Goal: Task Accomplishment & Management: Complete application form

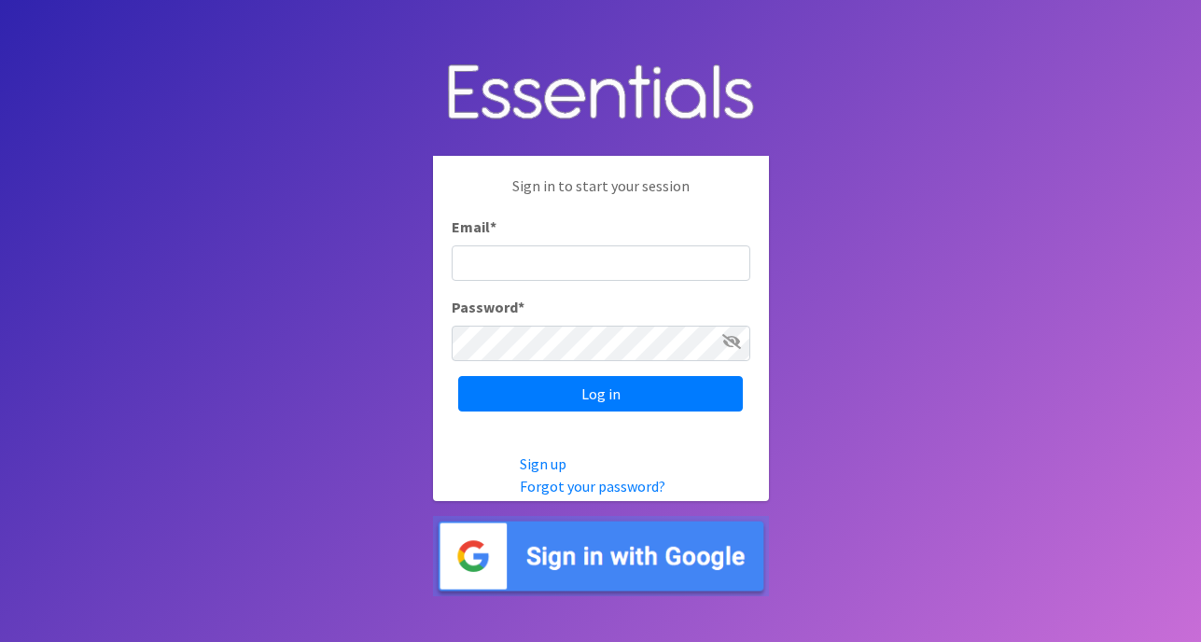
click at [525, 561] on img at bounding box center [601, 556] width 336 height 81
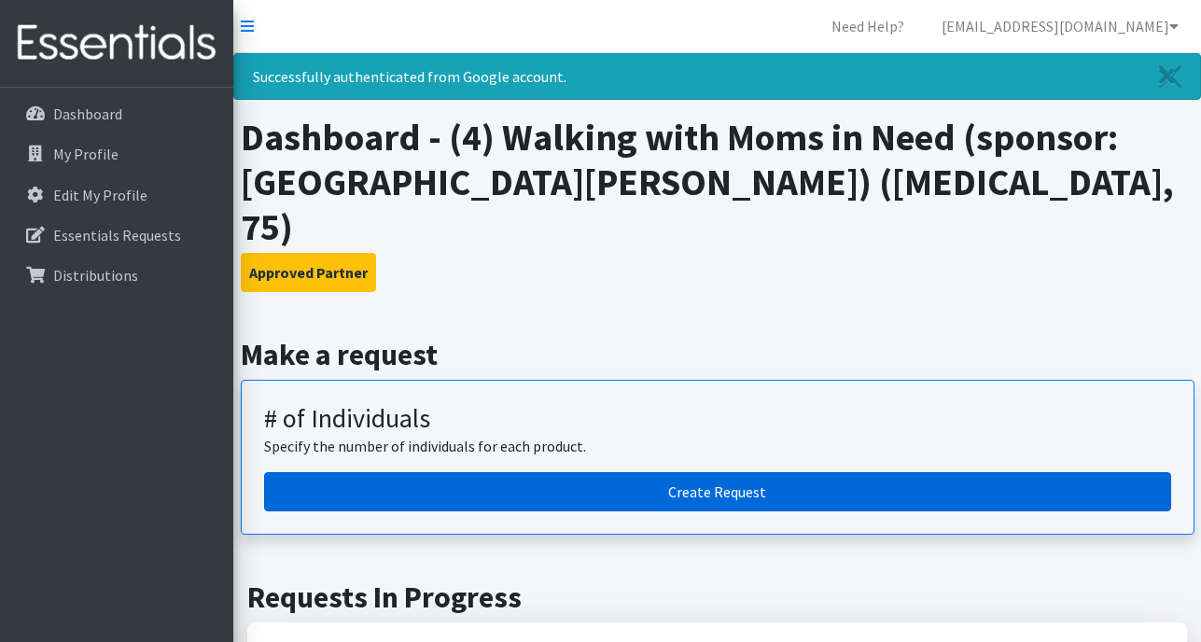
click at [481, 472] on link "Create Request" at bounding box center [717, 491] width 907 height 39
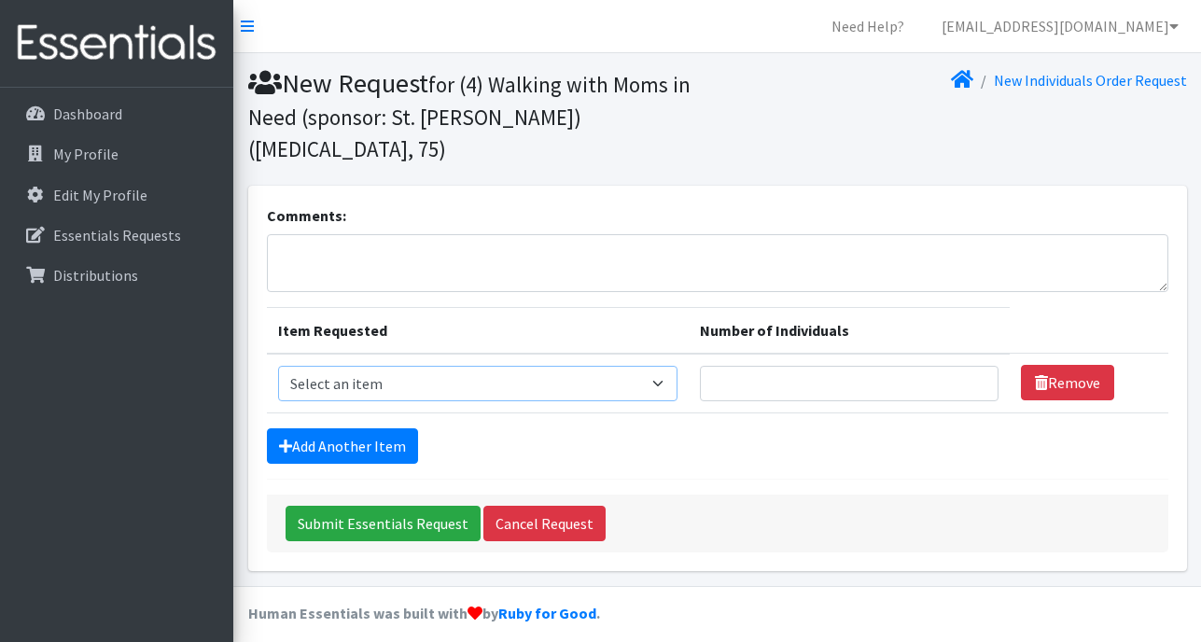
click at [417, 366] on select "Select an item A: Babies - Size 0 (Preemie) A: Babies - Size 01 (newborn) A: Ba…" at bounding box center [477, 383] width 399 height 35
select select "5600"
click at [278, 366] on select "Select an item A: Babies - Size 0 (Preemie) A: Babies - Size 01 (newborn) A: Ba…" at bounding box center [477, 383] width 399 height 35
click at [901, 366] on input "Number of Individuals" at bounding box center [849, 383] width 299 height 35
type input "6"
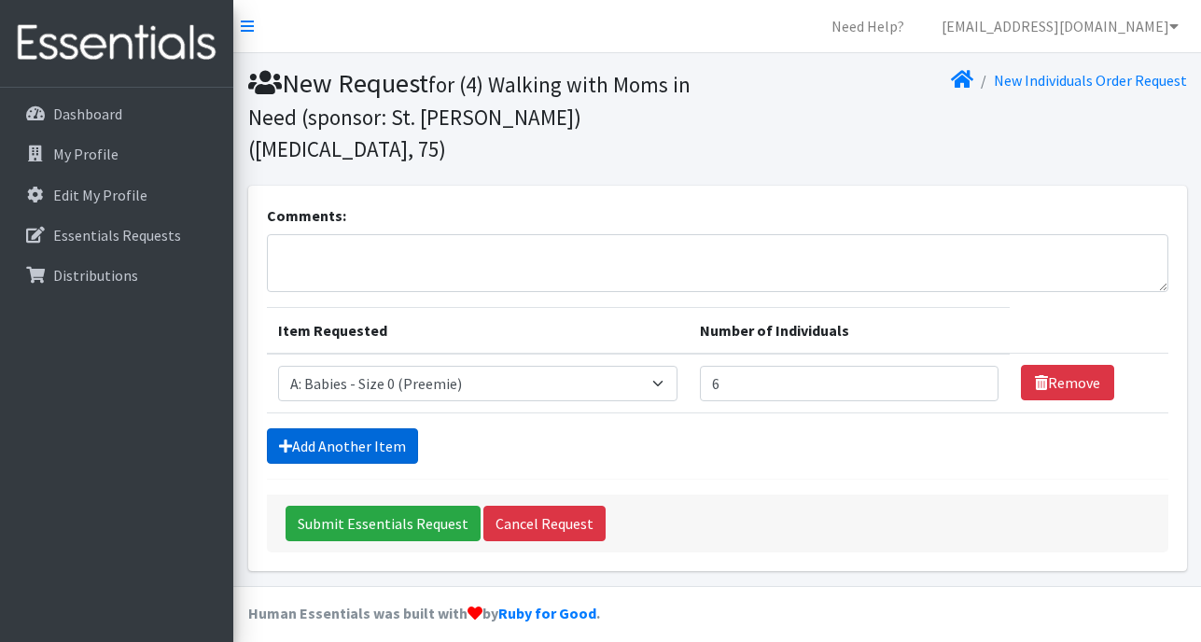
click at [326, 428] on link "Add Another Item" at bounding box center [342, 445] width 151 height 35
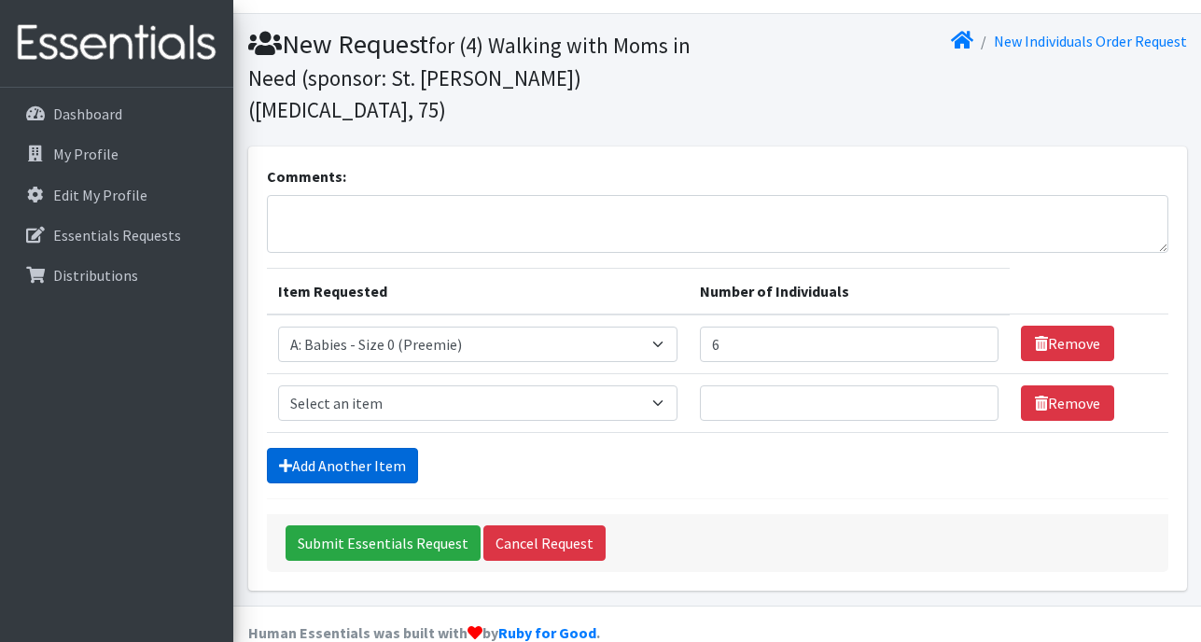
scroll to position [40, 0]
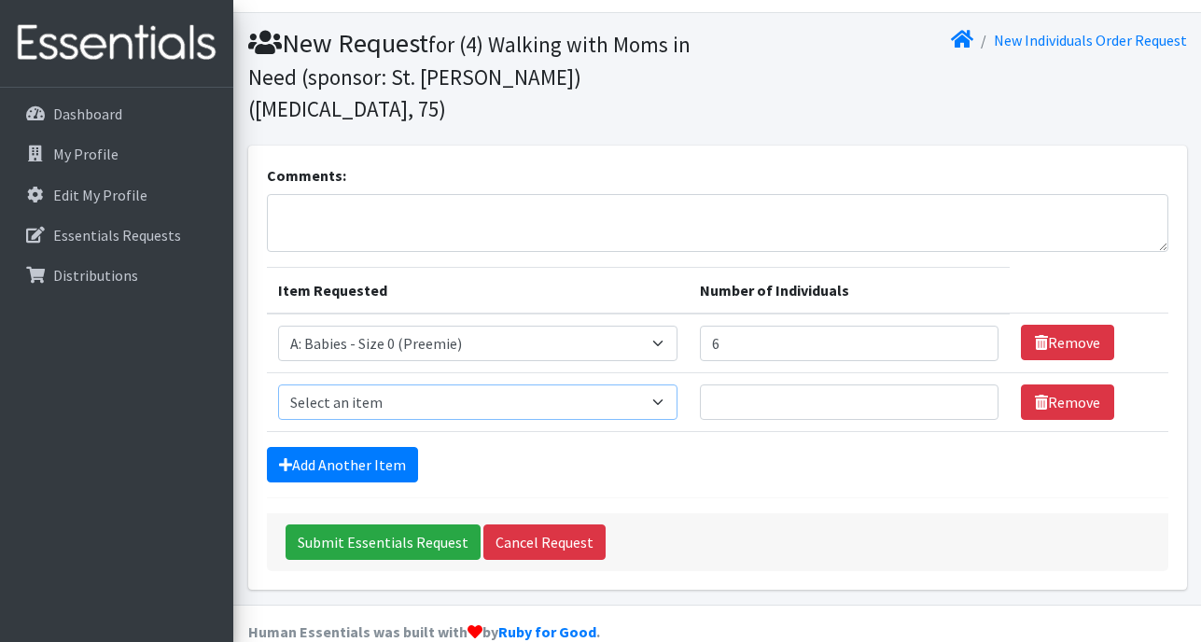
click at [460, 385] on select "Select an item A: Babies - Size 0 (Preemie) A: Babies - Size 01 (newborn) A: Ba…" at bounding box center [477, 402] width 399 height 35
select select "5611"
click at [278, 385] on select "Select an item A: Babies - Size 0 (Preemie) A: Babies - Size 01 (newborn) A: Ba…" at bounding box center [477, 402] width 399 height 35
click at [767, 385] on input "Number of Individuals" at bounding box center [849, 402] width 299 height 35
type input "6"
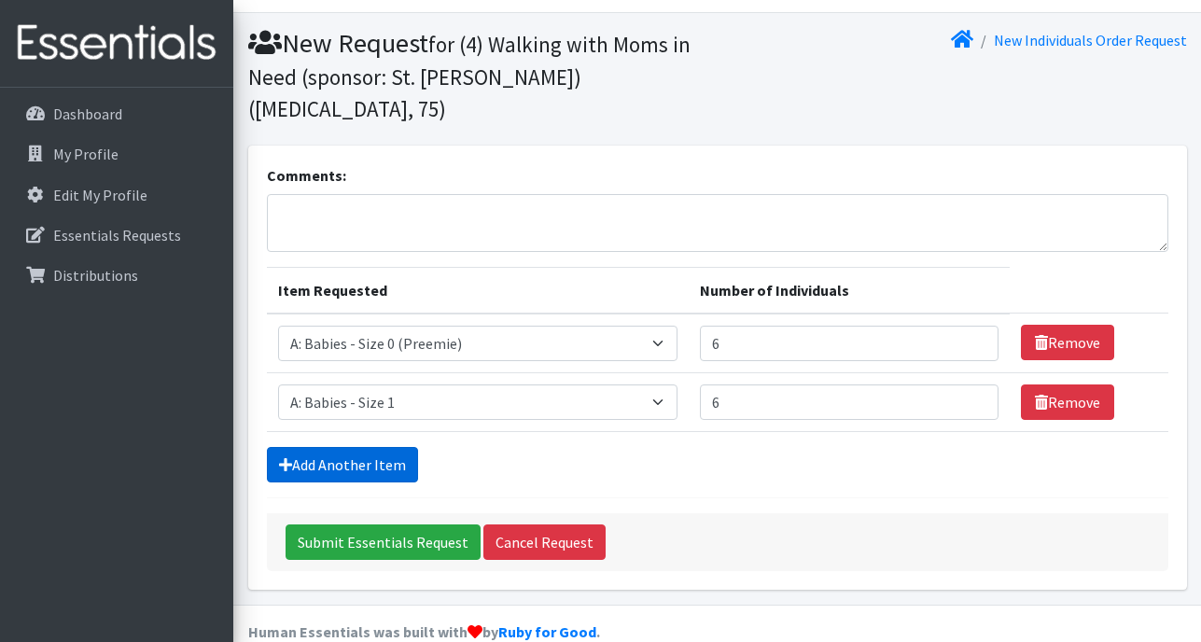
click at [337, 447] on link "Add Another Item" at bounding box center [342, 464] width 151 height 35
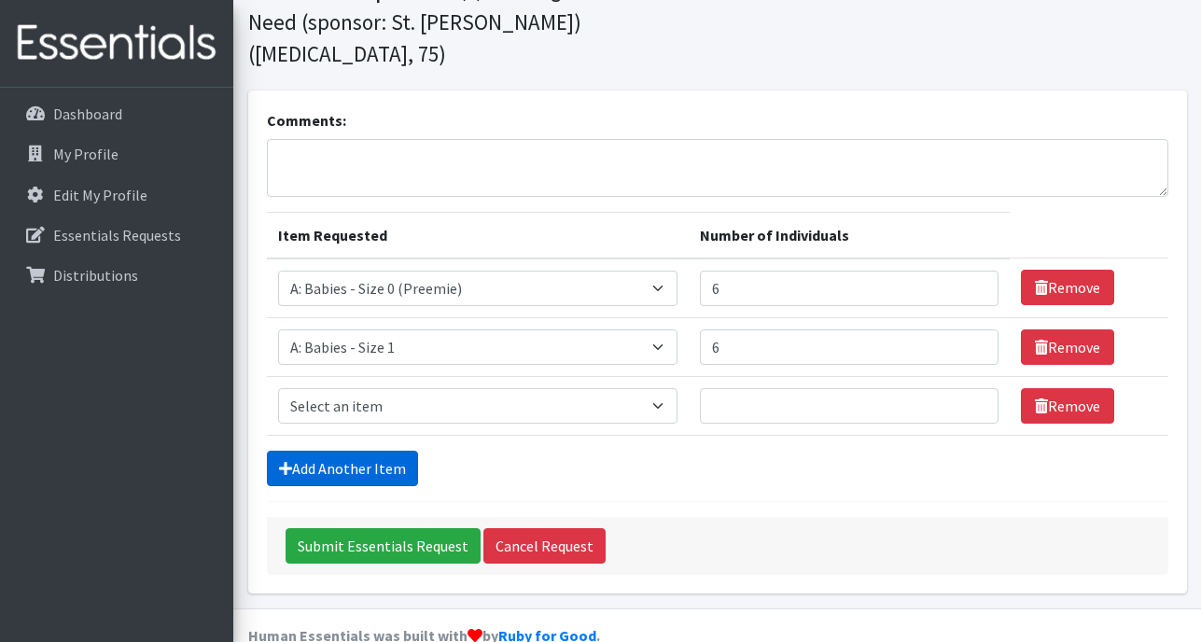
scroll to position [99, 0]
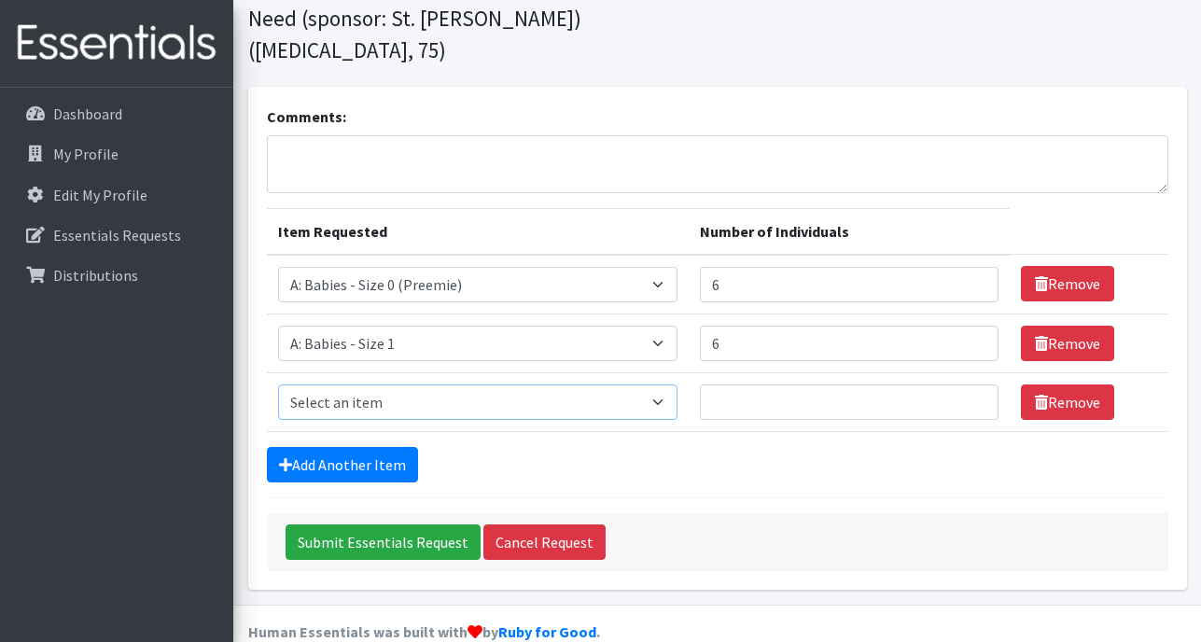
click at [372, 385] on select "Select an item A: Babies - Size 0 (Preemie) A: Babies - Size 01 (newborn) A: Ba…" at bounding box center [477, 402] width 399 height 35
select select "5612"
click at [278, 385] on select "Select an item A: Babies - Size 0 (Preemie) A: Babies - Size 01 (newborn) A: Ba…" at bounding box center [477, 402] width 399 height 35
click at [380, 447] on link "Add Another Item" at bounding box center [342, 464] width 151 height 35
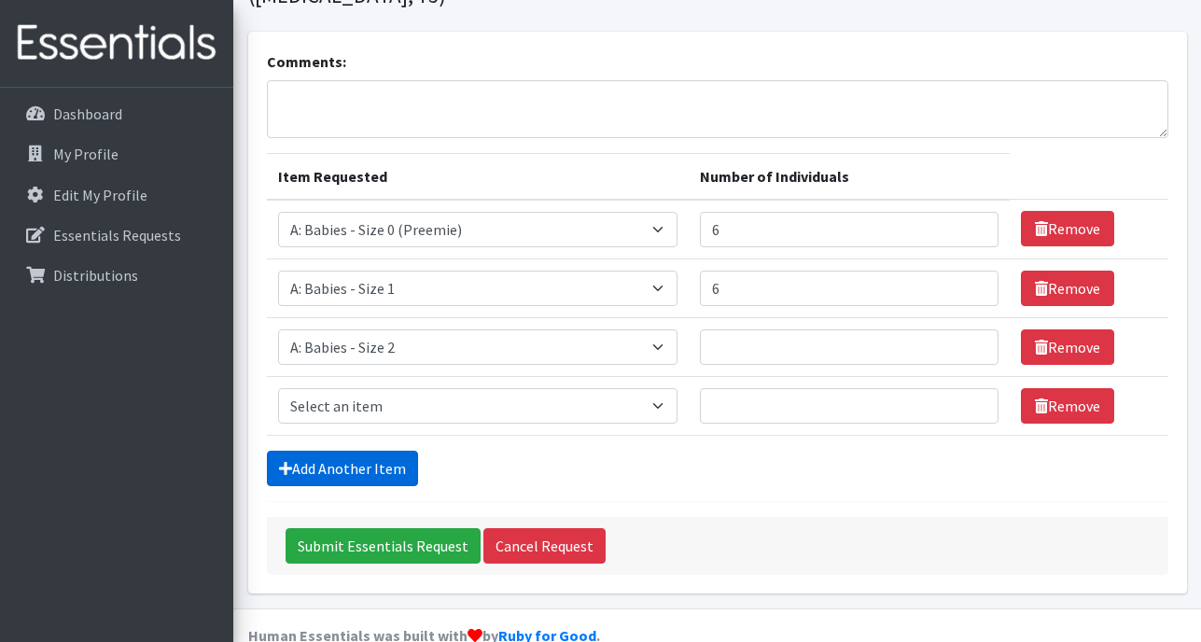
scroll to position [158, 0]
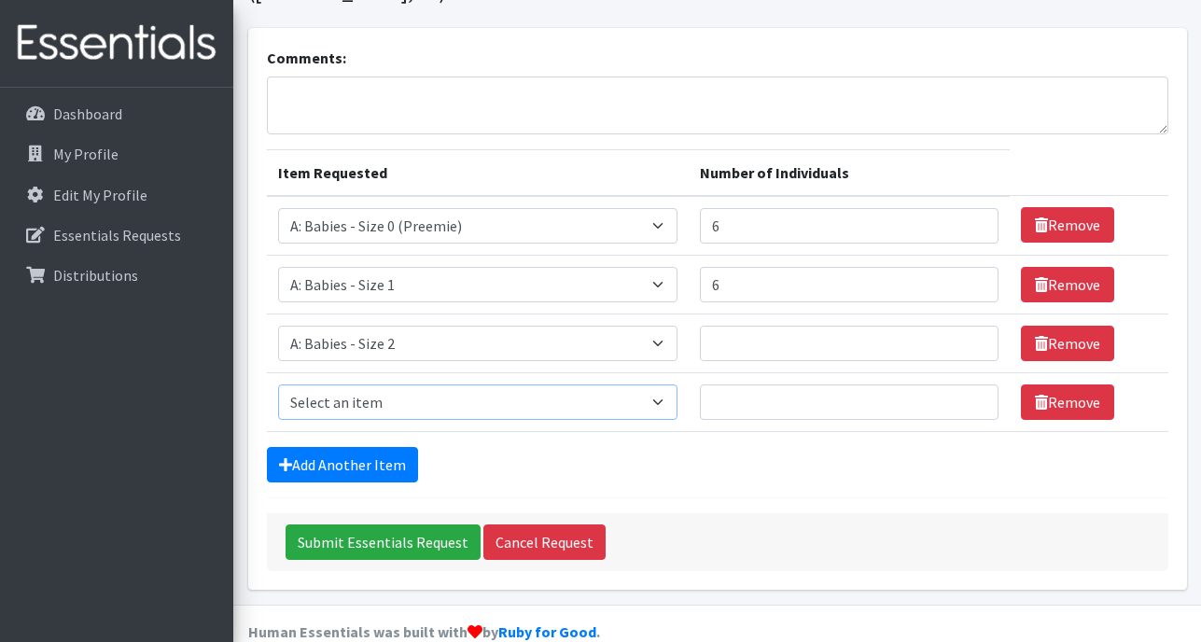
click at [398, 385] on select "Select an item A: Babies - Size 0 (Preemie) A: Babies - Size 01 (newborn) A: Ba…" at bounding box center [477, 402] width 399 height 35
select select "5613"
click at [278, 385] on select "Select an item A: Babies - Size 0 (Preemie) A: Babies - Size 01 (newborn) A: Ba…" at bounding box center [477, 402] width 399 height 35
click at [384, 447] on link "Add Another Item" at bounding box center [342, 464] width 151 height 35
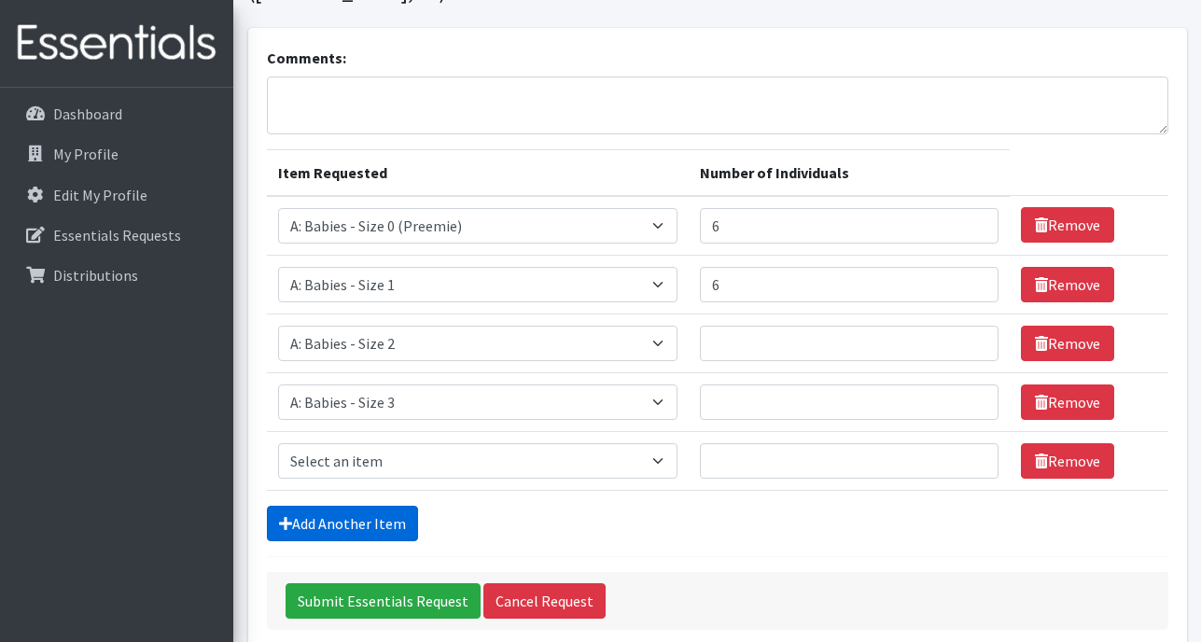
scroll to position [217, 0]
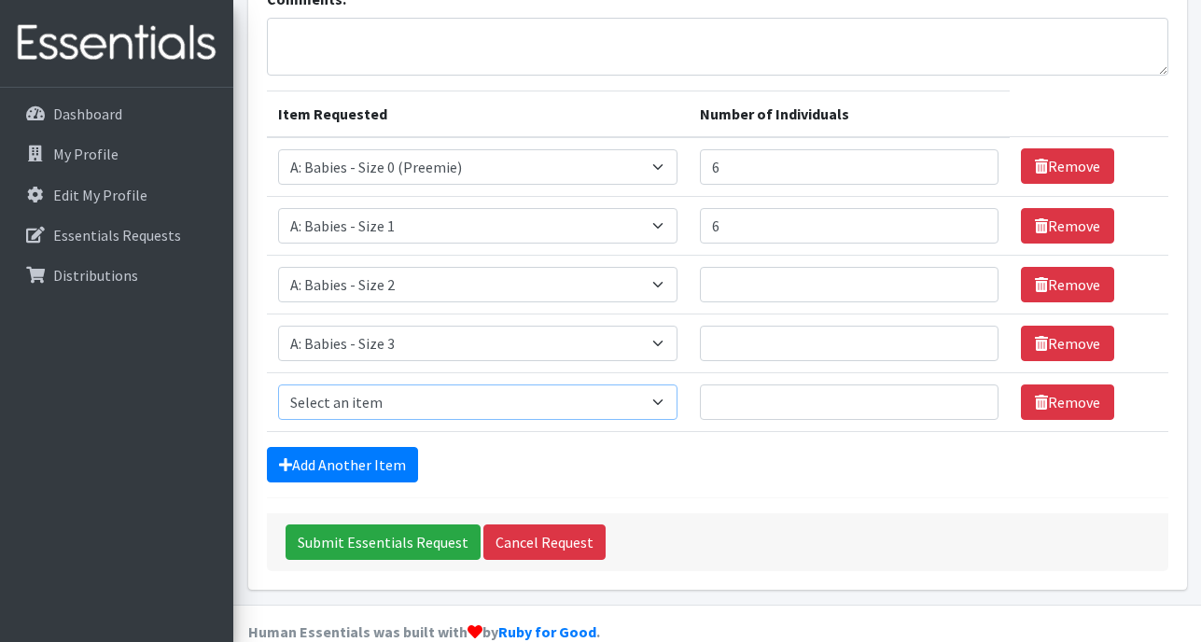
click at [405, 385] on select "Select an item A: Babies - Size 0 (Preemie) A: Babies - Size 01 (newborn) A: Ba…" at bounding box center [477, 402] width 399 height 35
select select "5614"
click at [278, 385] on select "Select an item A: Babies - Size 0 (Preemie) A: Babies - Size 01 (newborn) A: Ba…" at bounding box center [477, 402] width 399 height 35
click at [369, 447] on link "Add Another Item" at bounding box center [342, 464] width 151 height 35
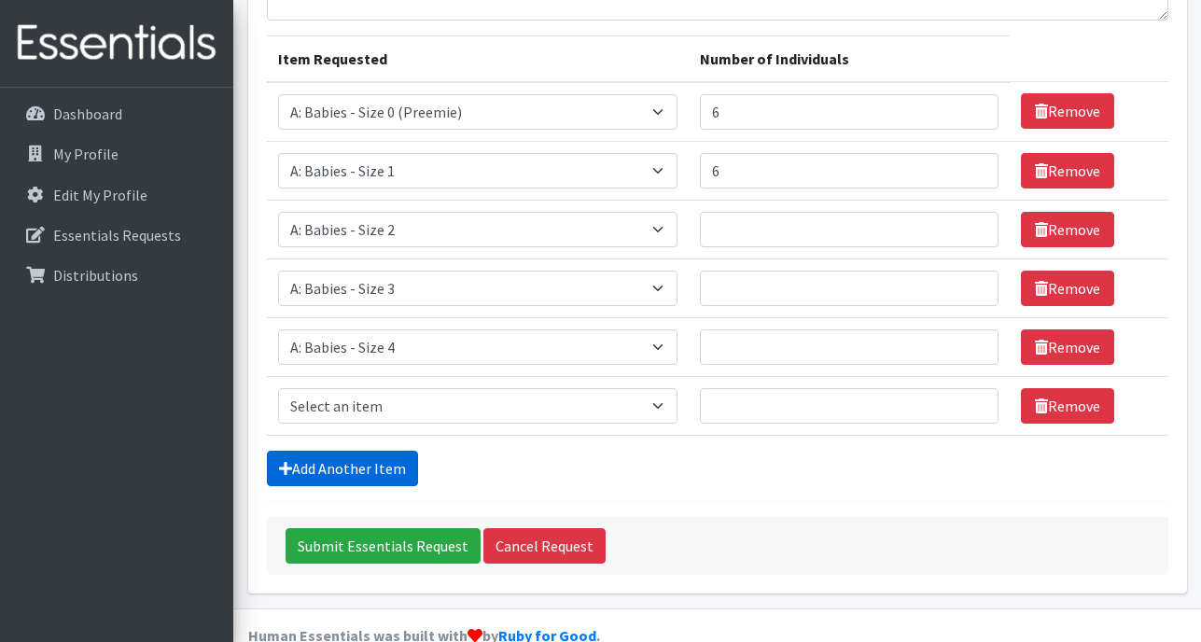
scroll to position [275, 0]
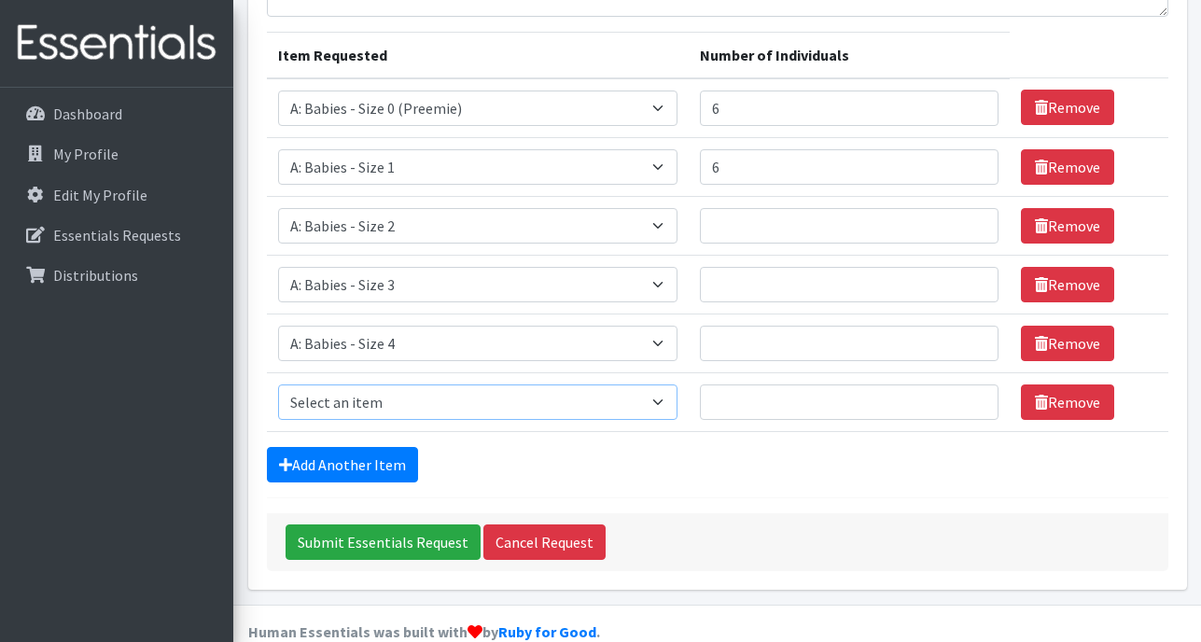
click at [390, 385] on select "Select an item A: Babies - Size 0 (Preemie) A: Babies - Size 01 (newborn) A: Ba…" at bounding box center [477, 402] width 399 height 35
select select "5616"
click at [278, 385] on select "Select an item A: Babies - Size 0 (Preemie) A: Babies - Size 01 (newborn) A: Ba…" at bounding box center [477, 402] width 399 height 35
click at [389, 447] on link "Add Another Item" at bounding box center [342, 464] width 151 height 35
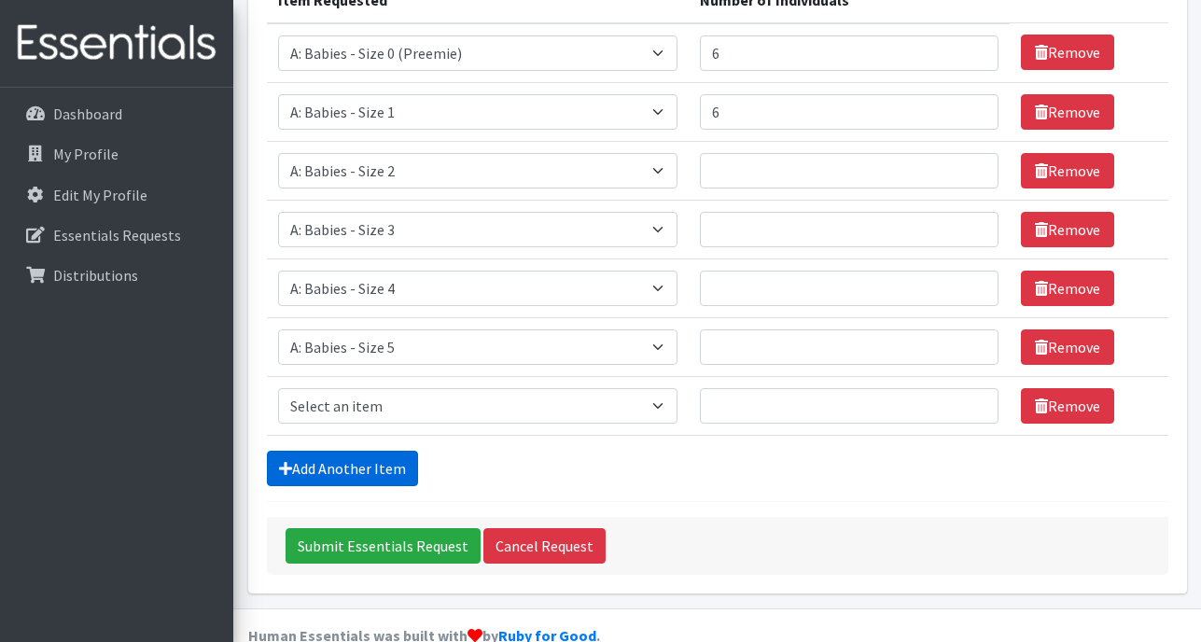
scroll to position [334, 0]
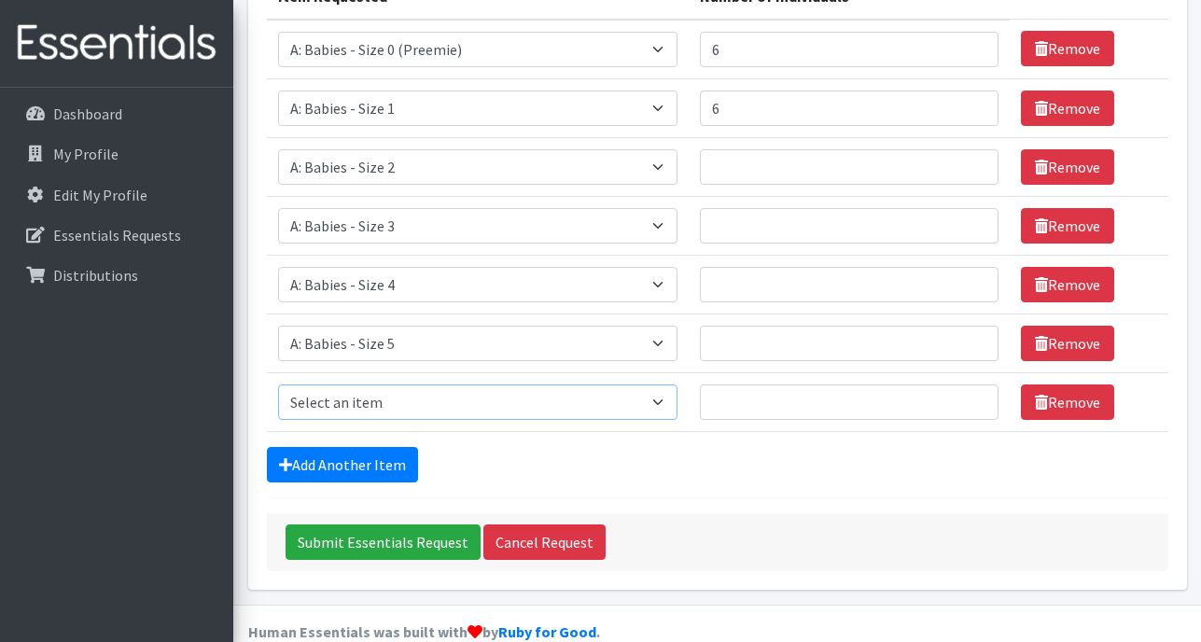
click at [406, 385] on select "Select an item A: Babies - Size 0 (Preemie) A: Babies - Size 01 (newborn) A: Ba…" at bounding box center [477, 402] width 399 height 35
select select "5617"
click at [278, 385] on select "Select an item A: Babies - Size 0 (Preemie) A: Babies - Size 01 (newborn) A: Ba…" at bounding box center [477, 402] width 399 height 35
click at [390, 447] on link "Add Another Item" at bounding box center [342, 464] width 151 height 35
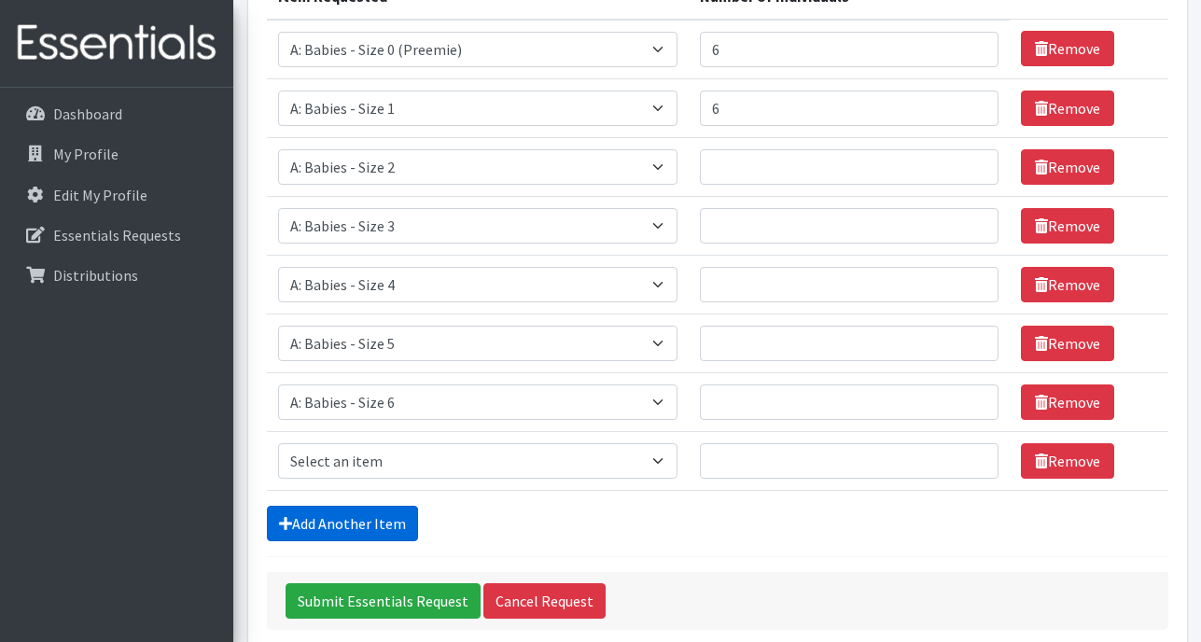
scroll to position [393, 0]
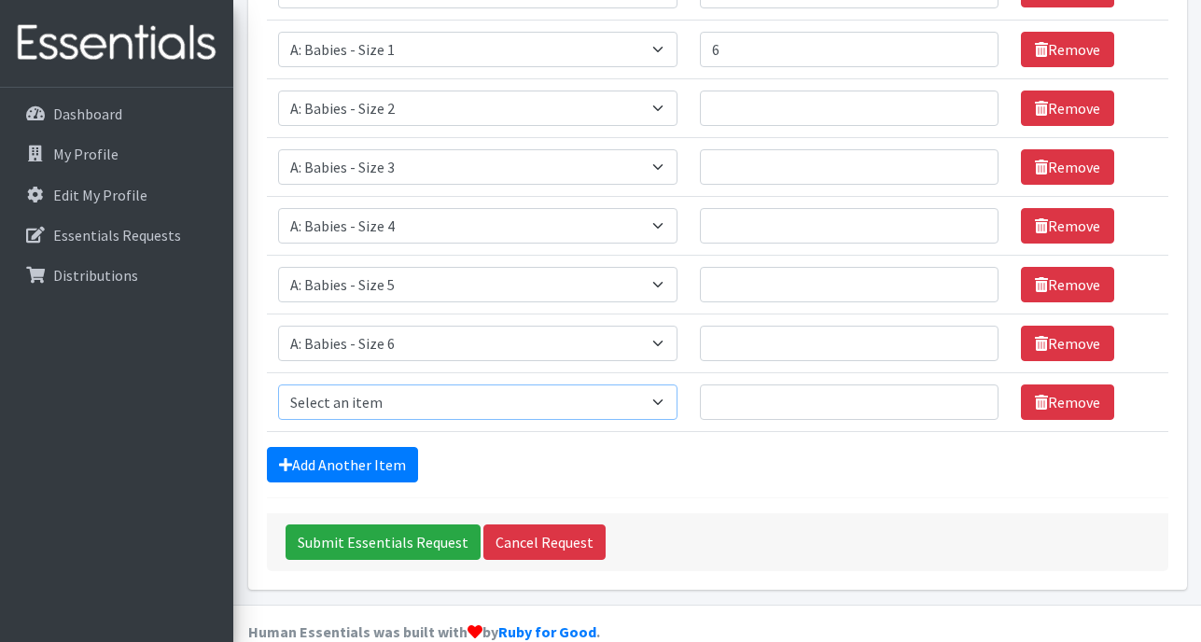
click at [407, 385] on select "Select an item A: Babies - Size 0 (Preemie) A: Babies - Size 01 (newborn) A: Ba…" at bounding box center [477, 402] width 399 height 35
select select "8888"
click at [278, 385] on select "Select an item A: Babies - Size 0 (Preemie) A: Babies - Size 01 (newborn) A: Ba…" at bounding box center [477, 402] width 399 height 35
click at [384, 447] on link "Add Another Item" at bounding box center [342, 464] width 151 height 35
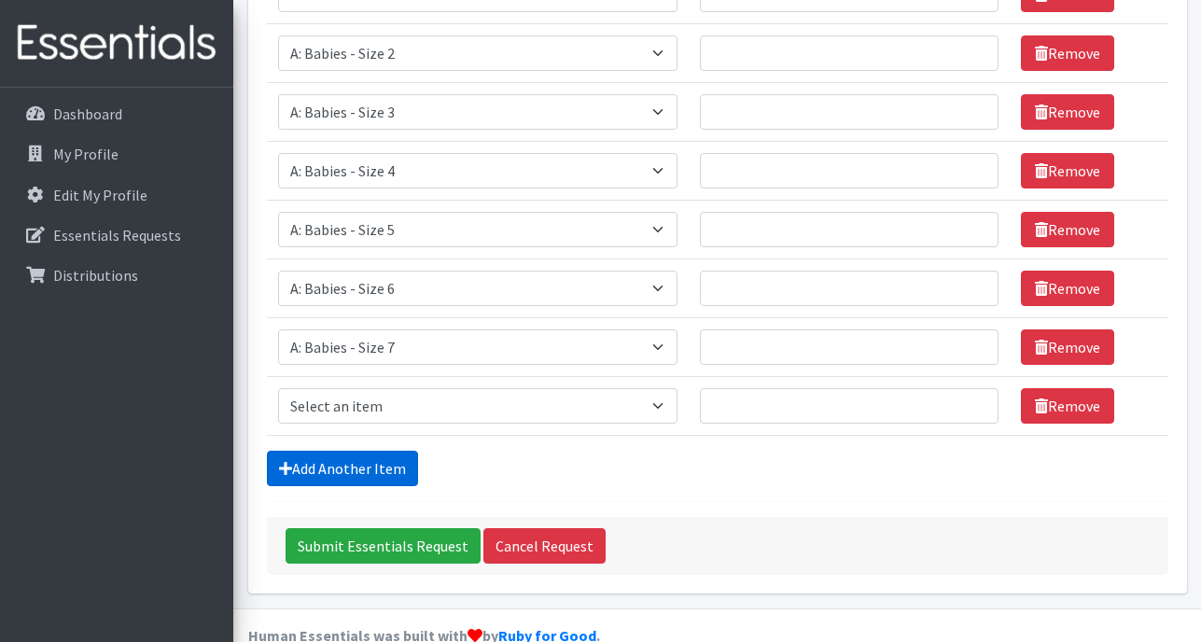
scroll to position [452, 0]
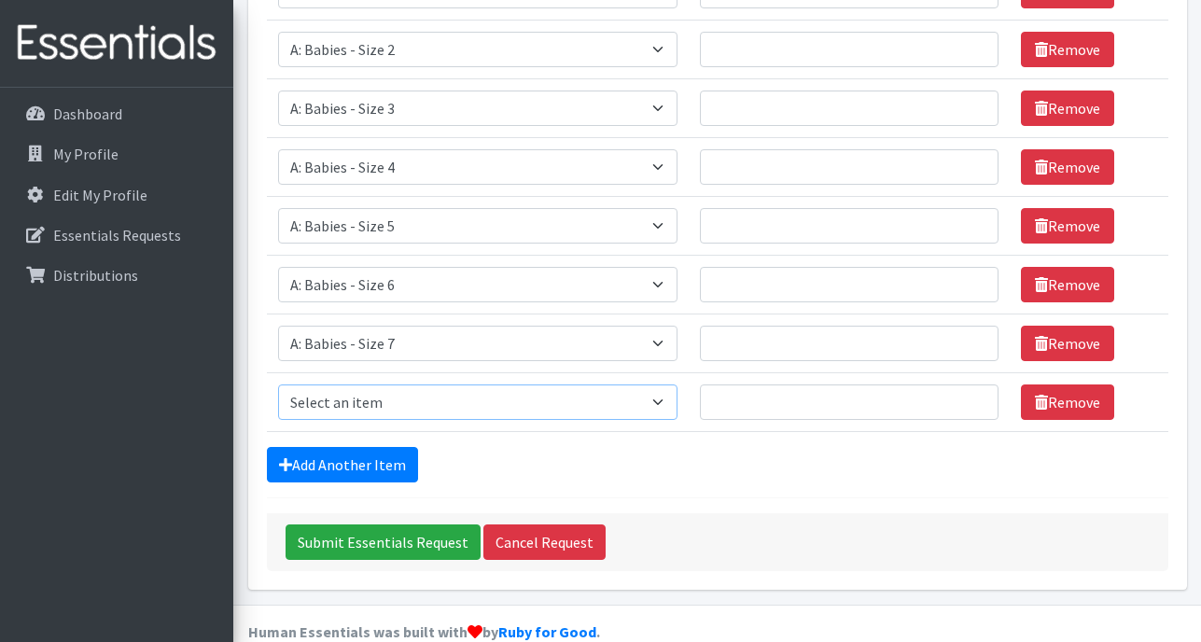
click at [414, 385] on select "Select an item A: Babies - Size 0 (Preemie) A: Babies - Size 01 (newborn) A: Ba…" at bounding box center [477, 402] width 399 height 35
select select "5597"
click at [278, 385] on select "Select an item A: Babies - Size 0 (Preemie) A: Babies - Size 01 (newborn) A: Ba…" at bounding box center [477, 402] width 399 height 35
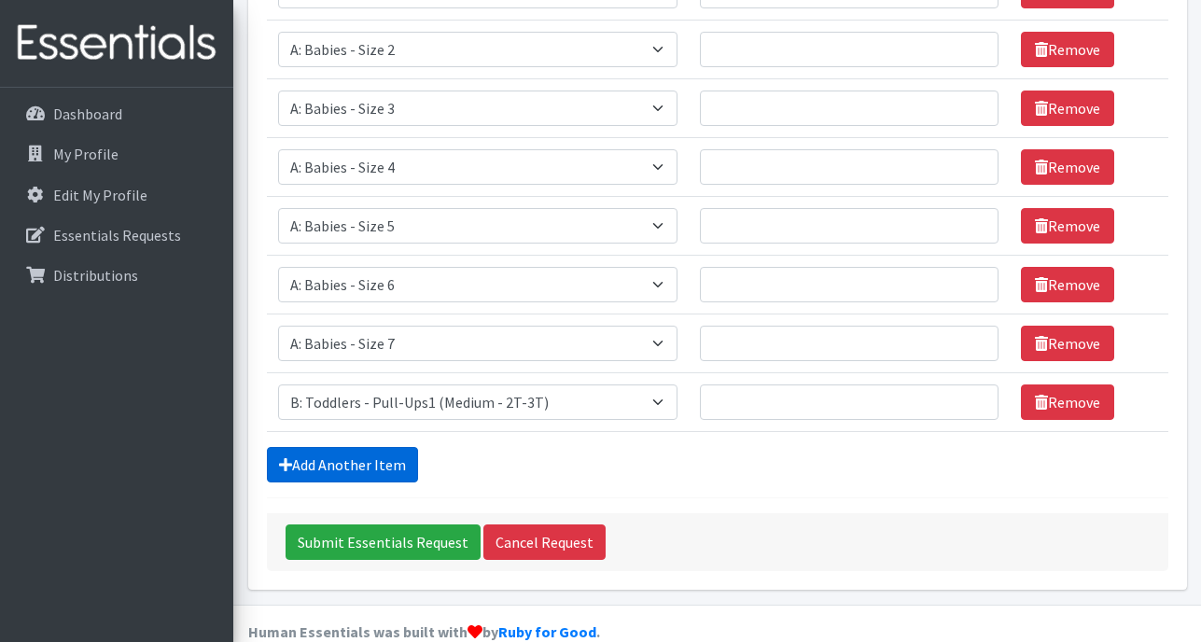
click at [383, 447] on link "Add Another Item" at bounding box center [342, 464] width 151 height 35
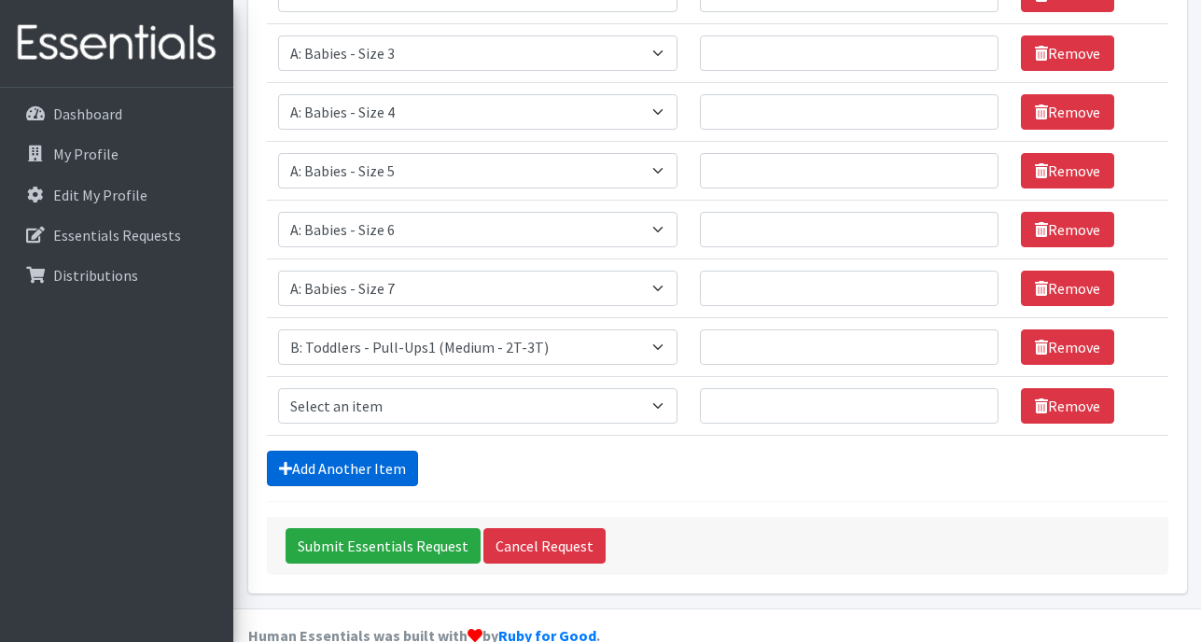
scroll to position [511, 0]
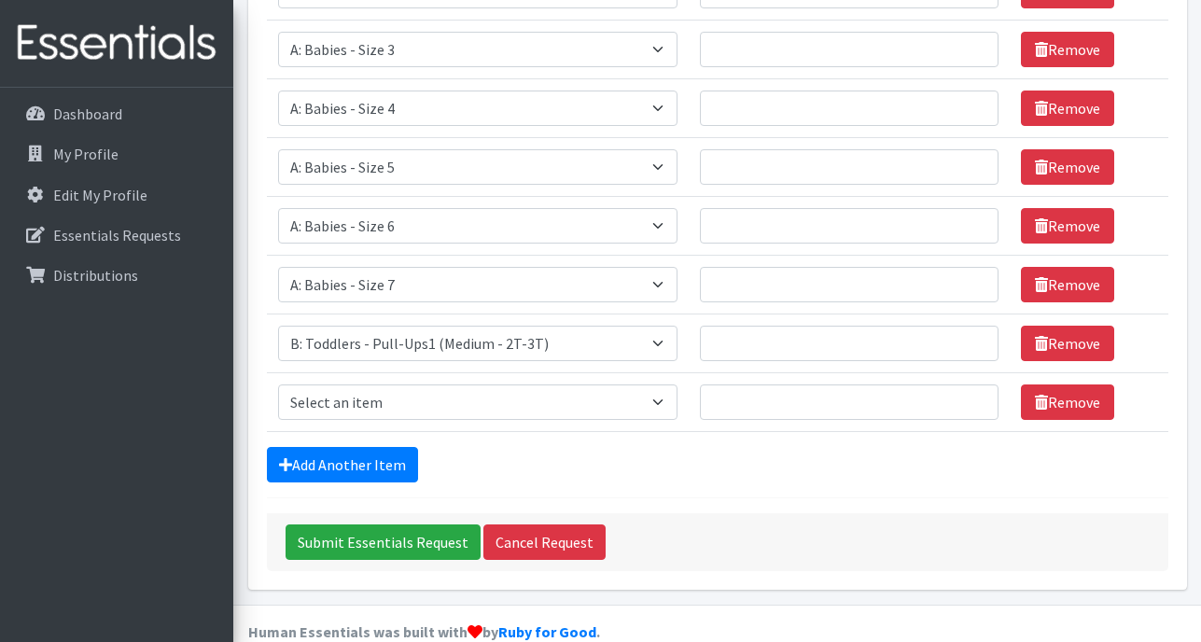
click at [408, 372] on td "Item Requested Select an item A: Babies - Size 0 (Preemie) A: Babies - Size 01 …" at bounding box center [478, 401] width 422 height 59
click at [403, 385] on select "Select an item A: Babies - Size 0 (Preemie) A: Babies - Size 01 (newborn) A: Ba…" at bounding box center [477, 402] width 399 height 35
select select "5598"
click at [278, 385] on select "Select an item A: Babies - Size 0 (Preemie) A: Babies - Size 01 (newborn) A: Ba…" at bounding box center [477, 402] width 399 height 35
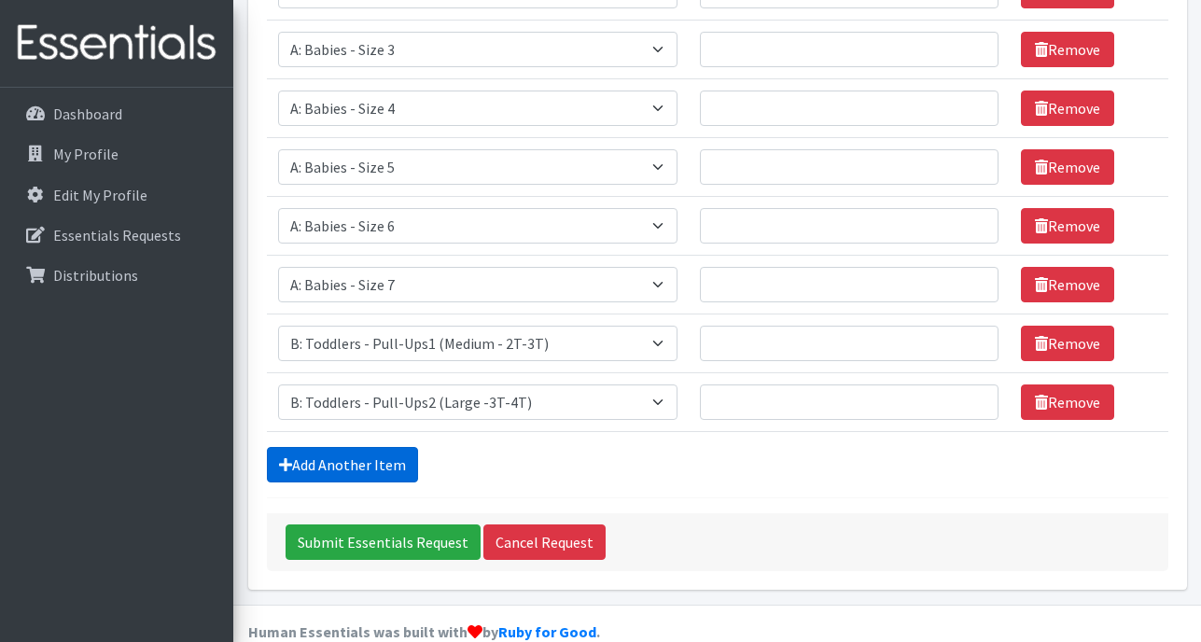
click at [368, 447] on link "Add Another Item" at bounding box center [342, 464] width 151 height 35
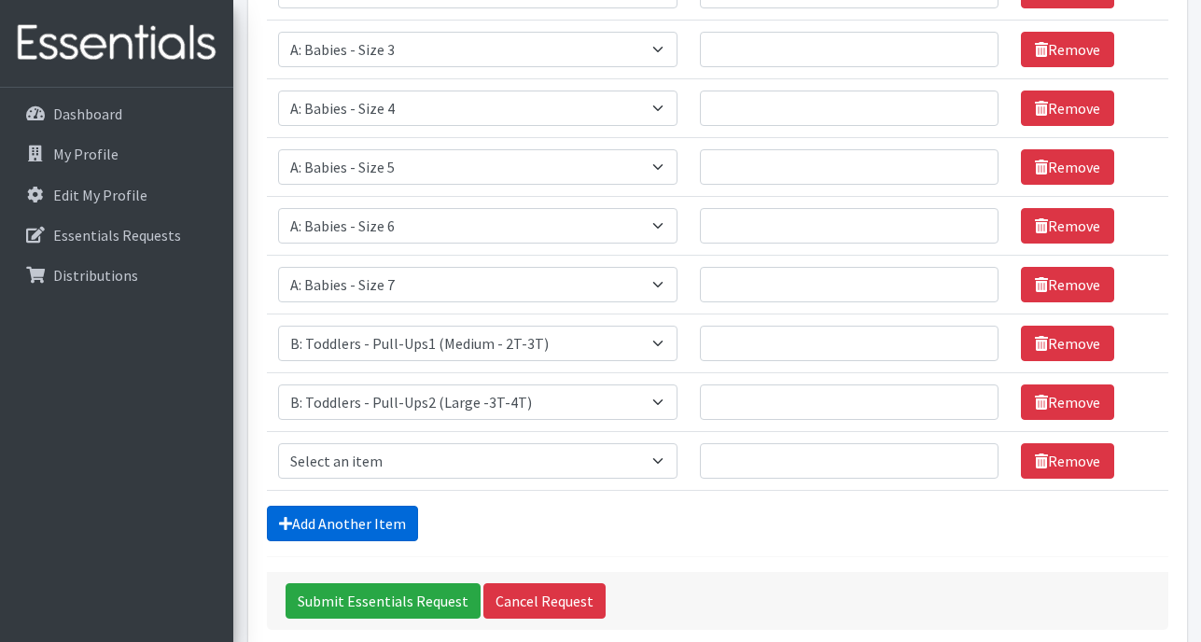
scroll to position [569, 0]
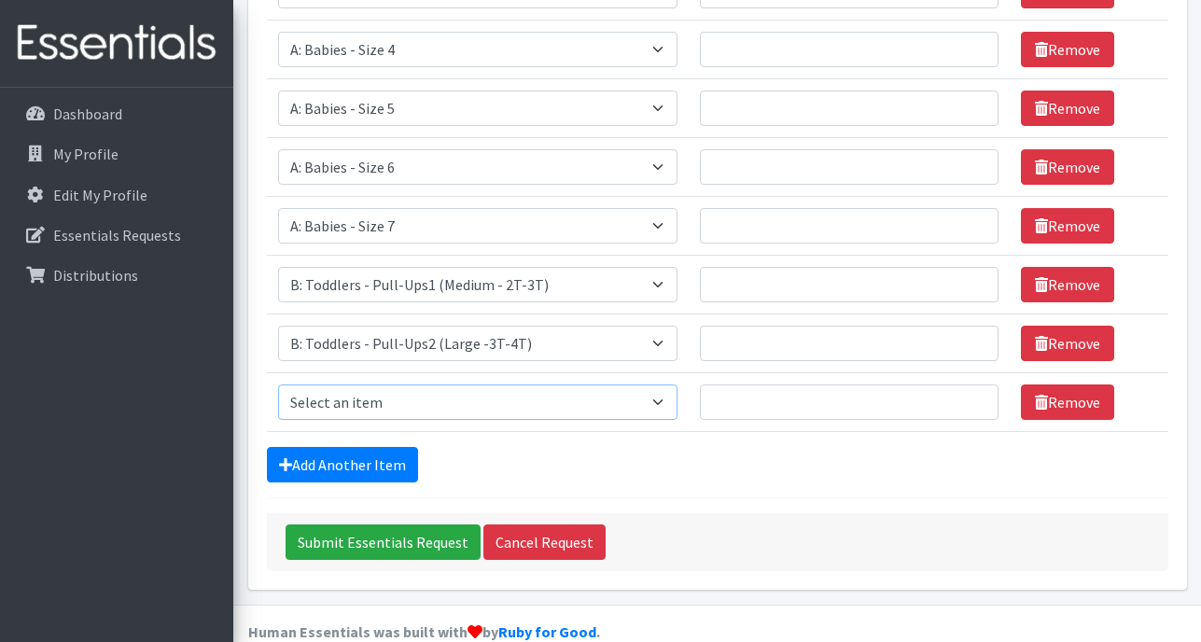
click at [407, 385] on select "Select an item A: Babies - Size 0 (Preemie) A: Babies - Size 01 (newborn) A: Ba…" at bounding box center [477, 402] width 399 height 35
select select "5599"
click at [278, 385] on select "Select an item A: Babies - Size 0 (Preemie) A: Babies - Size 01 (newborn) A: Ba…" at bounding box center [477, 402] width 399 height 35
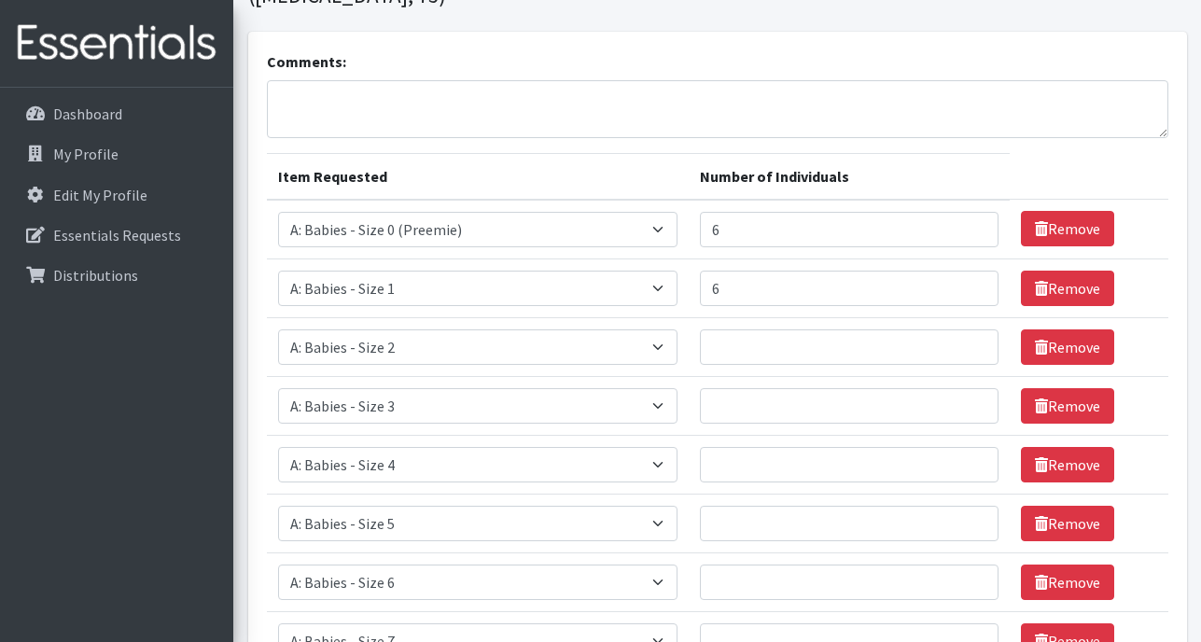
scroll to position [155, 0]
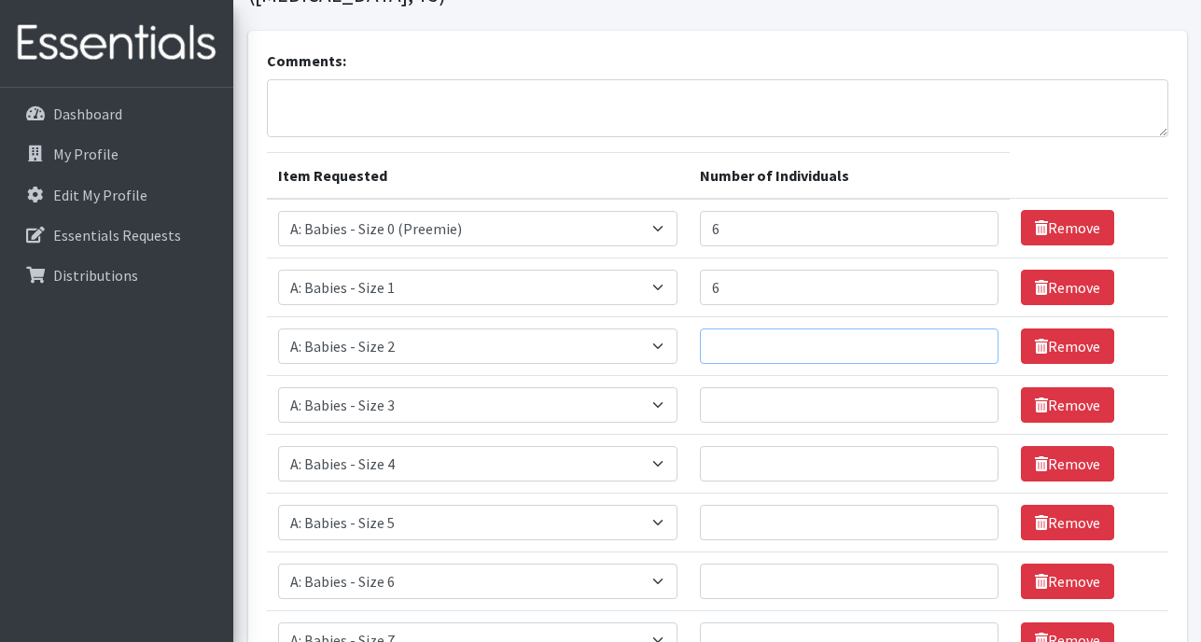
click at [741, 329] on input "Number of Individuals" at bounding box center [849, 346] width 299 height 35
click at [1076, 329] on link "Remove" at bounding box center [1067, 346] width 93 height 35
click at [1064, 329] on link "Remove" at bounding box center [1067, 346] width 93 height 35
click at [489, 329] on select "Select an item A: Babies - Size 0 (Preemie) A: Babies - Size 01 (newborn) A: Ba…" at bounding box center [477, 346] width 399 height 35
click at [278, 329] on select "Select an item A: Babies - Size 0 (Preemie) A: Babies - Size 01 (newborn) A: Ba…" at bounding box center [477, 346] width 399 height 35
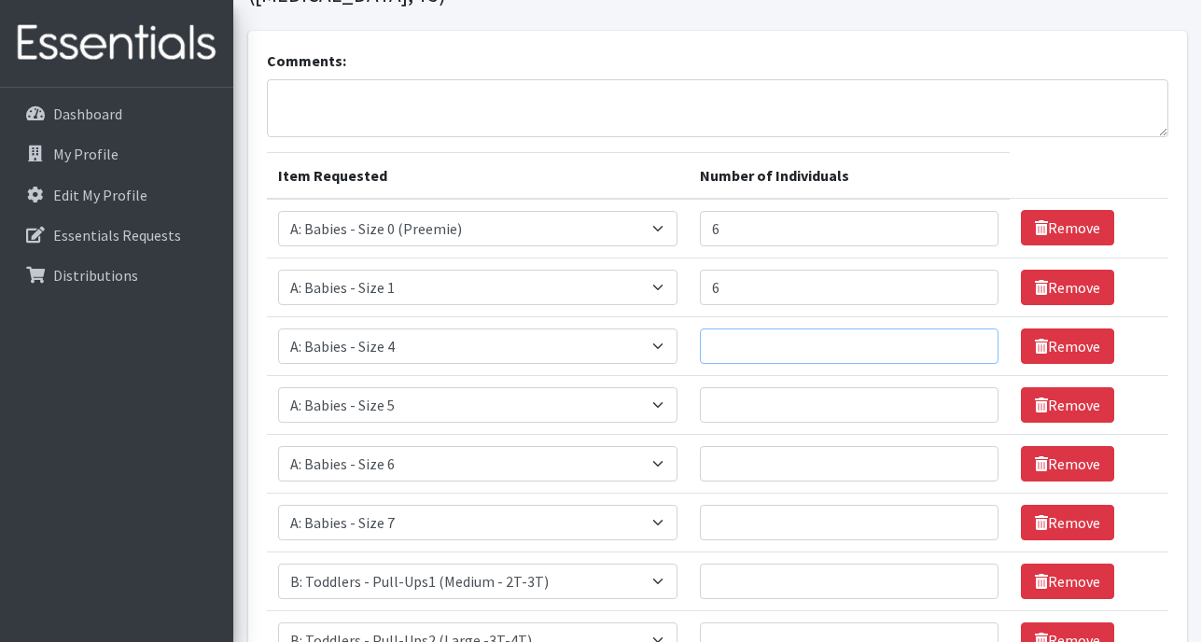
click at [758, 329] on input "Number of Individuals" at bounding box center [849, 346] width 299 height 35
click at [843, 329] on input "Number of Individuals" at bounding box center [849, 346] width 299 height 35
type input "1"
click at [963, 329] on input "1" at bounding box center [849, 346] width 299 height 35
click at [792, 387] on input "Number of Individuals" at bounding box center [849, 404] width 299 height 35
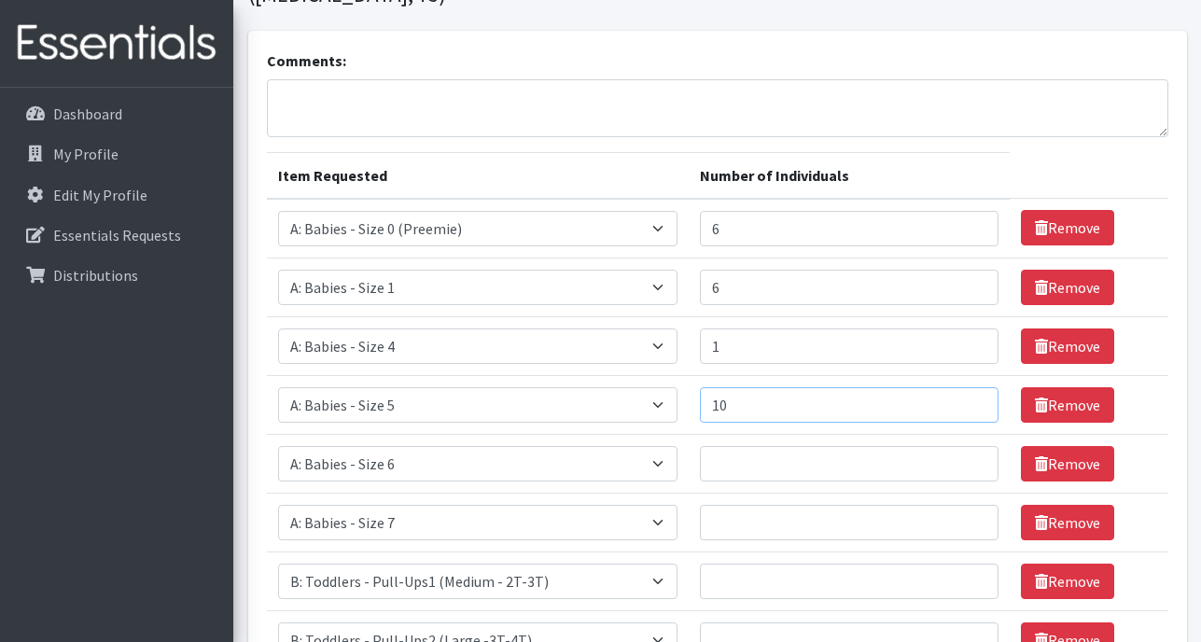
type input "10"
click at [779, 446] on input "Number of Individuals" at bounding box center [849, 463] width 299 height 35
type input "15"
click at [779, 505] on input "Number of Individuals" at bounding box center [849, 522] width 299 height 35
type input "20"
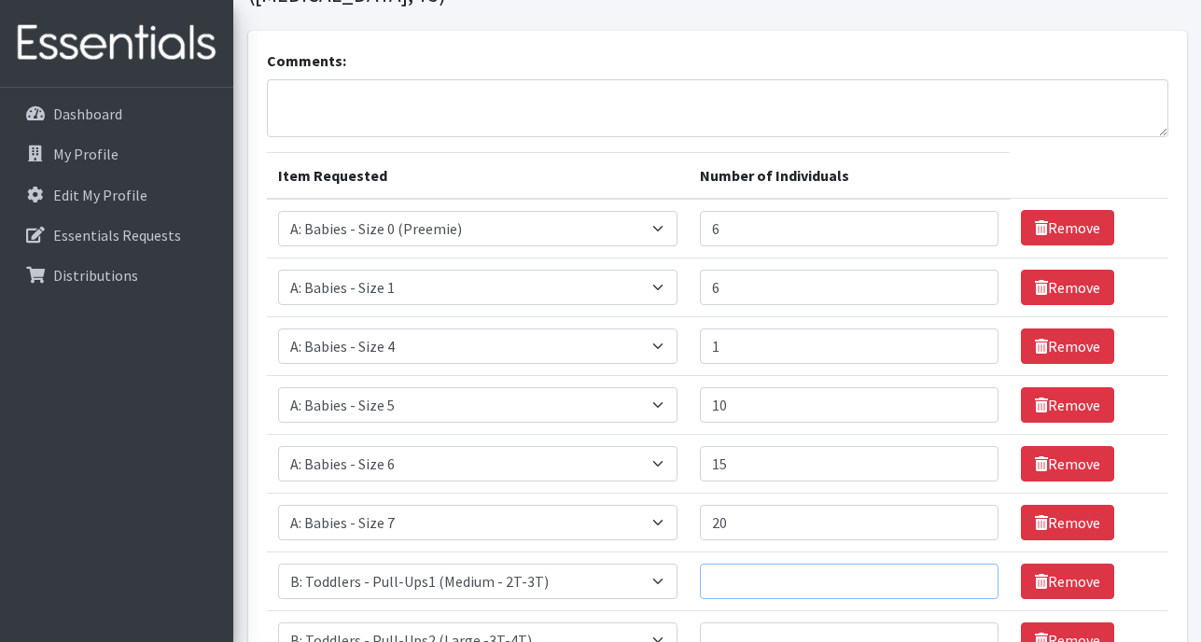
click at [773, 564] on input "Number of Individuals" at bounding box center [849, 581] width 299 height 35
type input "2"
click at [766, 623] on input "Number of Individuals" at bounding box center [849, 640] width 299 height 35
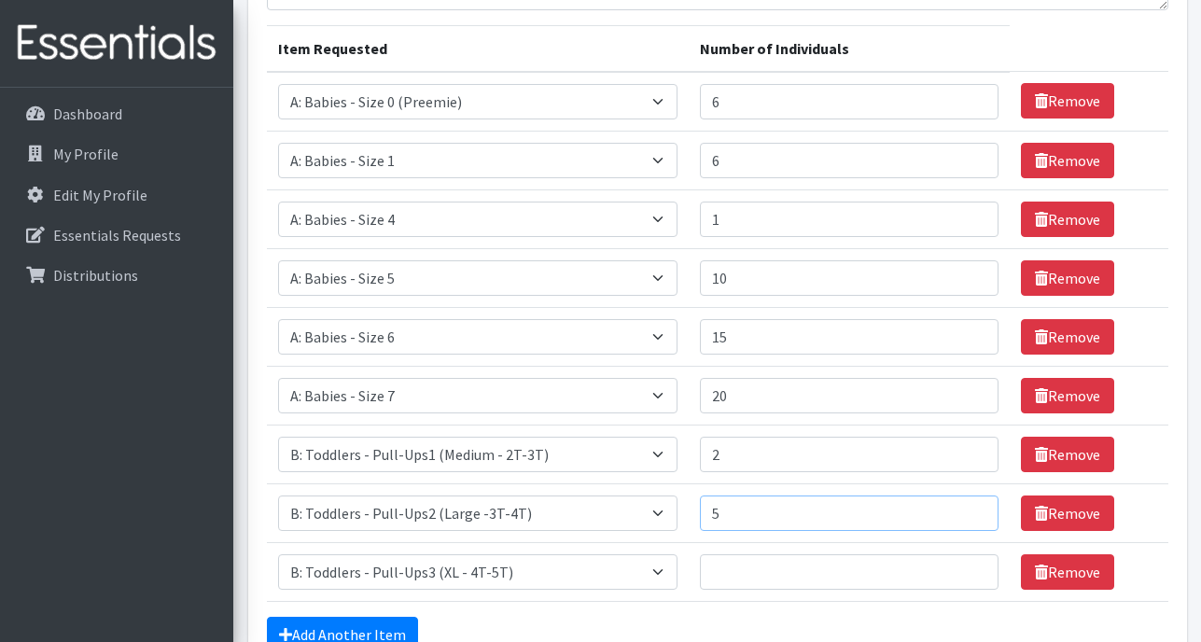
scroll to position [287, 0]
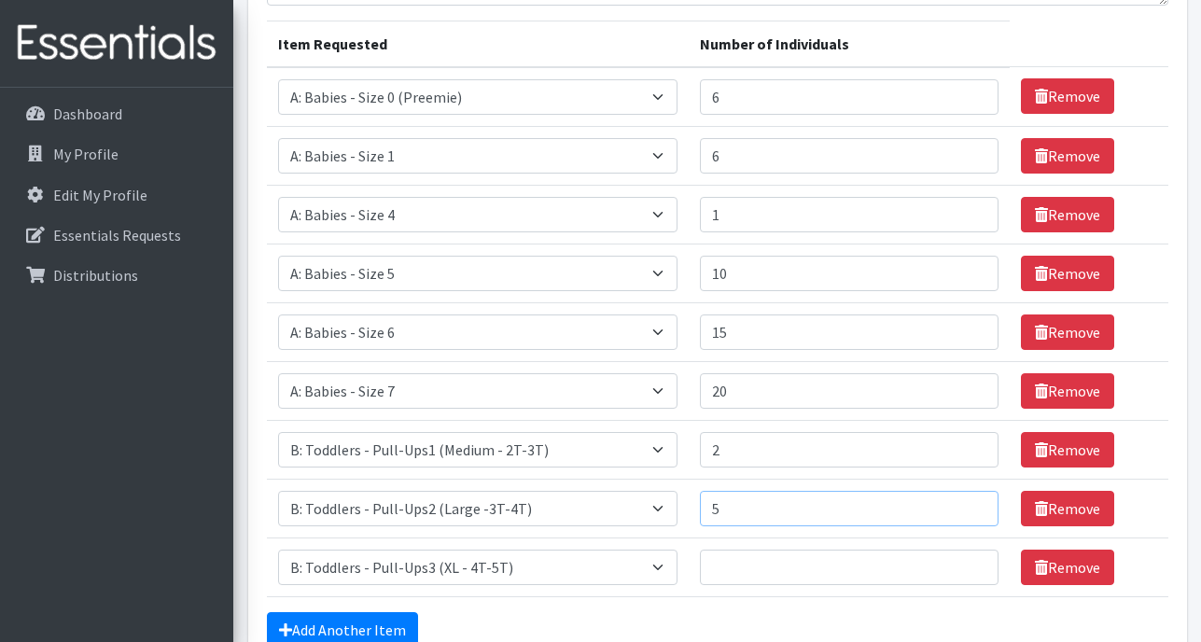
type input "5"
click at [772, 550] on input "Number of Individuals" at bounding box center [849, 567] width 299 height 35
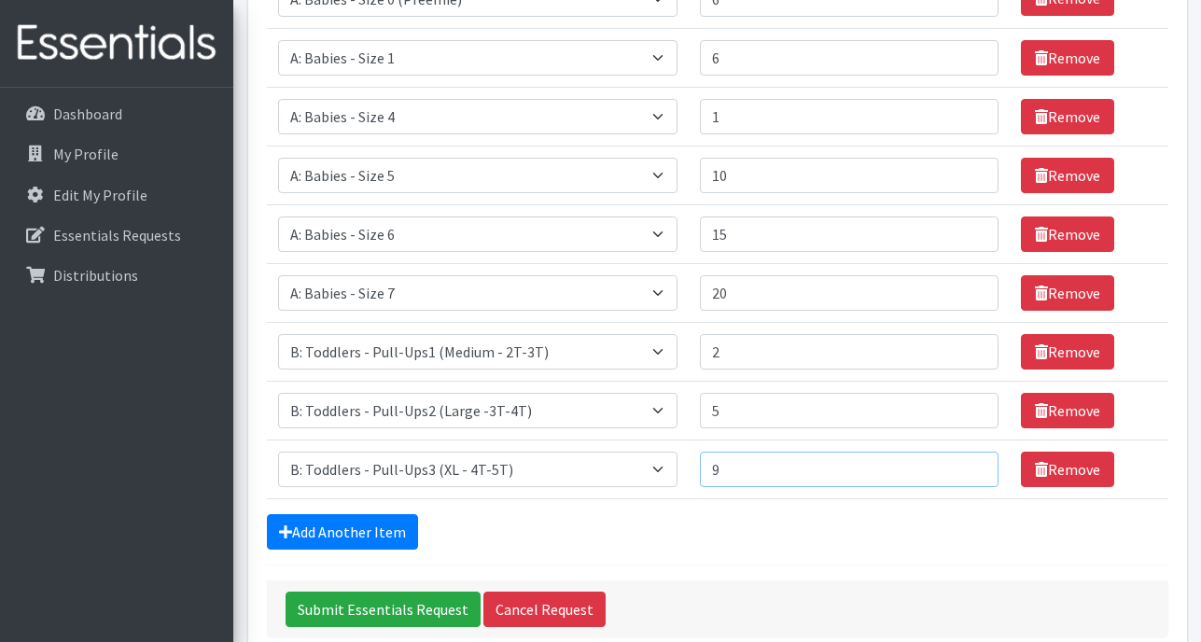
scroll to position [452, 0]
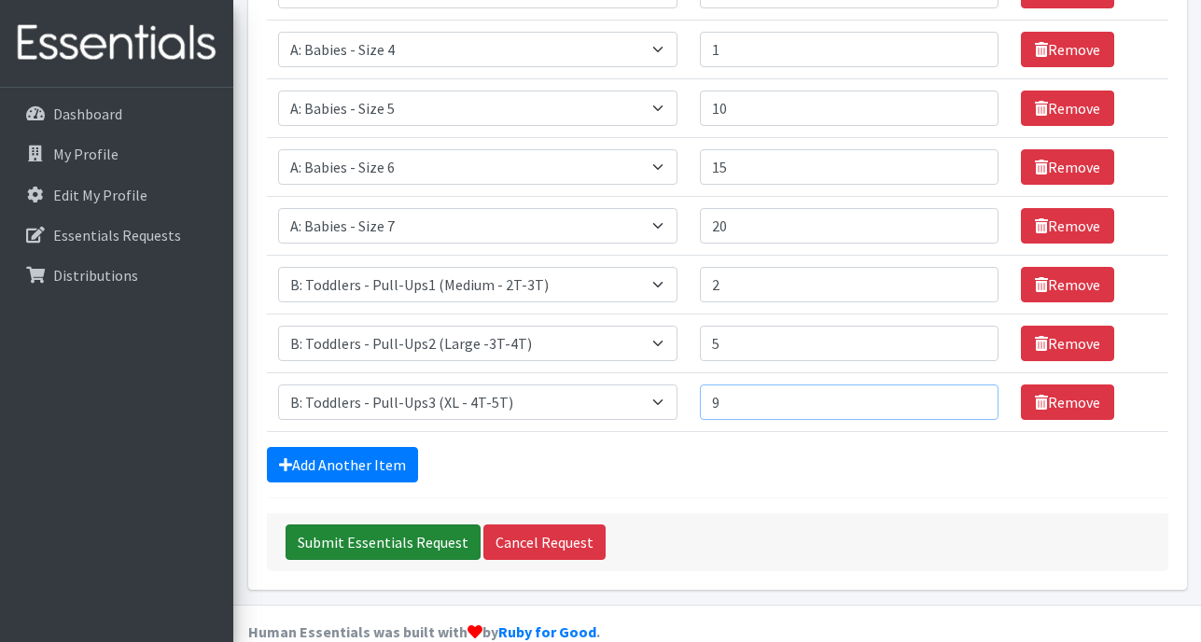
type input "9"
click at [354, 525] on input "Submit Essentials Request" at bounding box center [383, 542] width 195 height 35
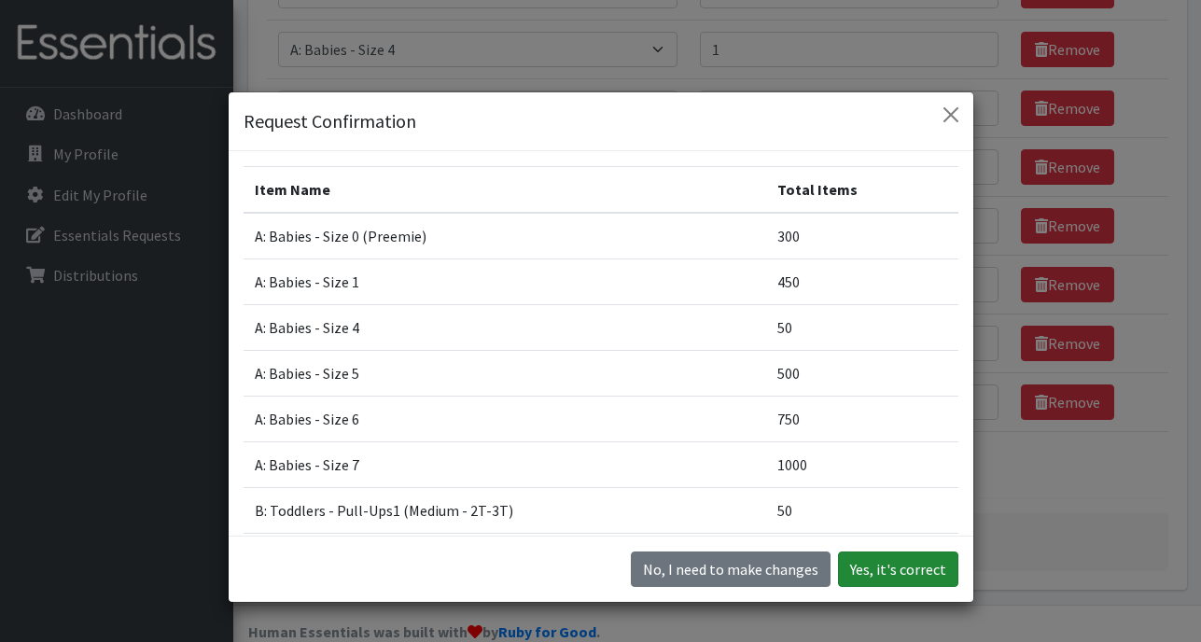
click at [908, 568] on button "Yes, it's correct" at bounding box center [898, 569] width 120 height 35
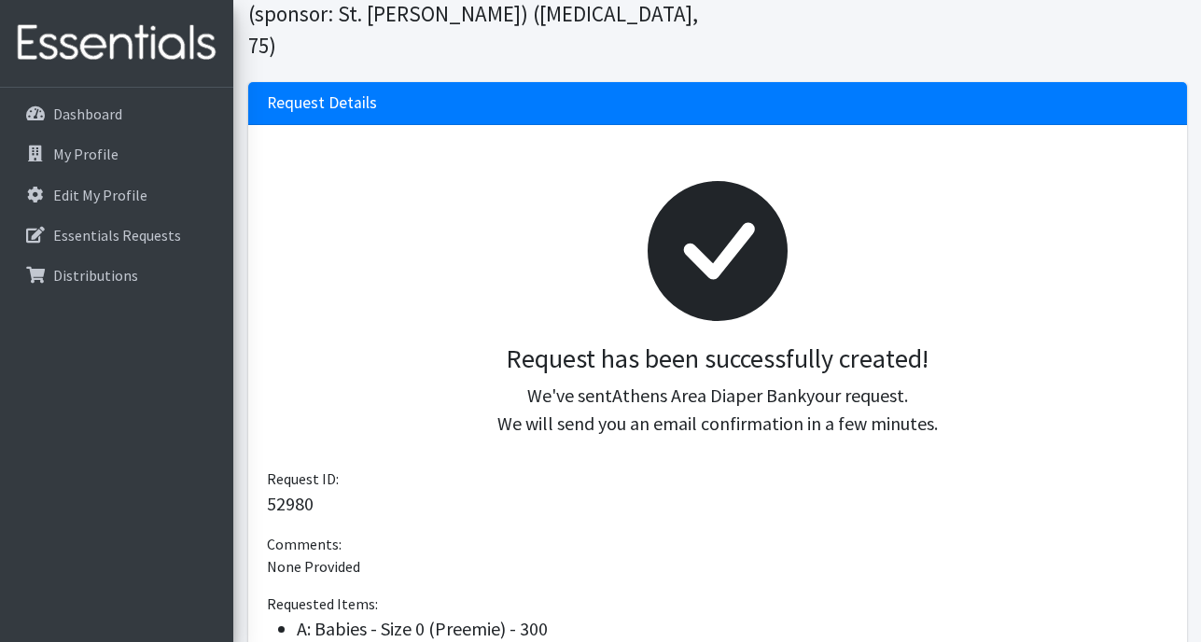
scroll to position [593, 0]
